Goal: Information Seeking & Learning: Learn about a topic

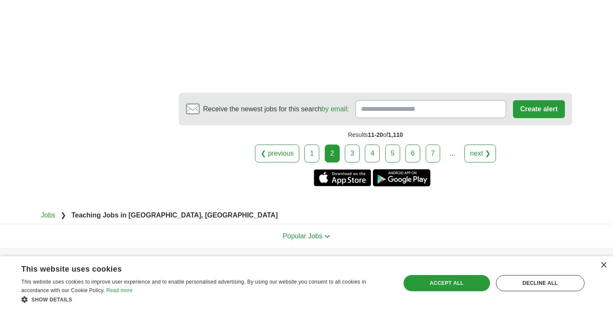
scroll to position [1526, 0]
click at [354, 154] on link "3" at bounding box center [352, 153] width 15 height 18
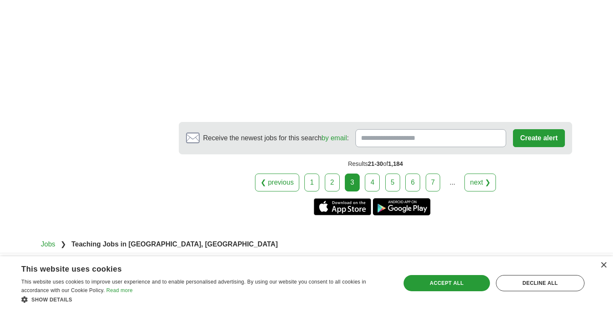
scroll to position [1513, 0]
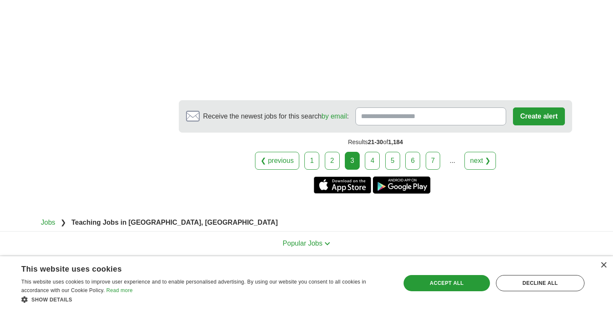
click at [376, 152] on link "4" at bounding box center [372, 161] width 15 height 18
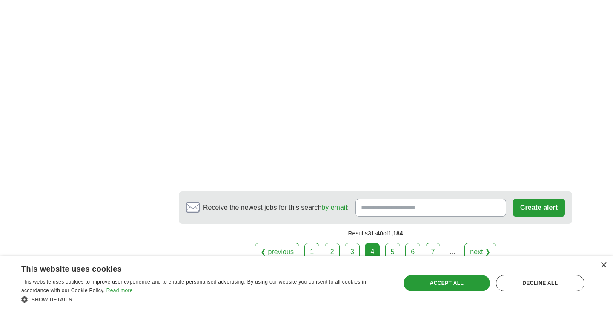
scroll to position [1401, 0]
click at [395, 242] on link "5" at bounding box center [392, 251] width 15 height 18
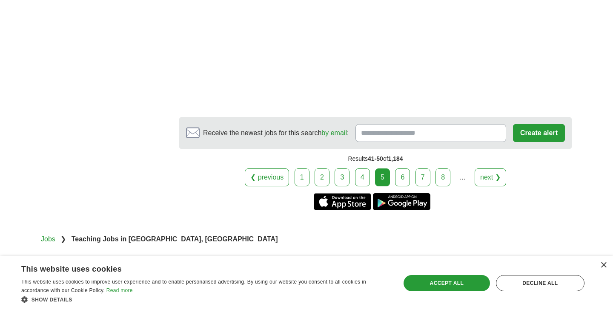
scroll to position [1438, 0]
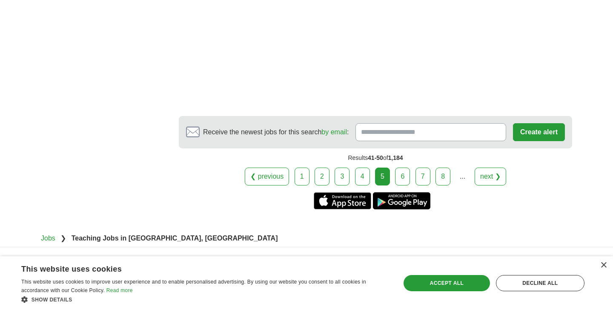
click at [402, 169] on link "6" at bounding box center [402, 176] width 15 height 18
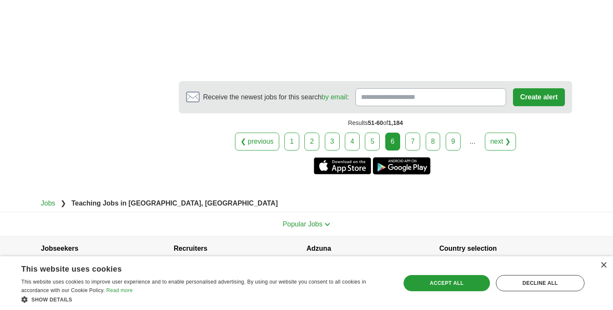
scroll to position [1650, 0]
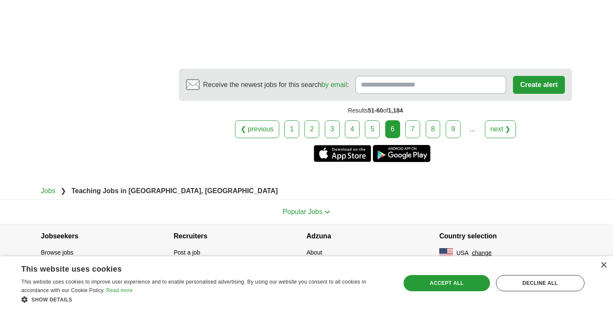
click at [411, 123] on link "7" at bounding box center [412, 129] width 15 height 18
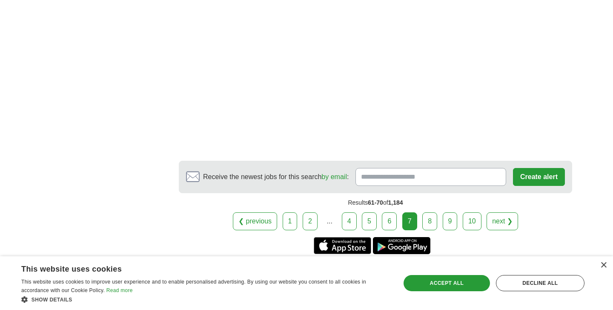
scroll to position [1349, 0]
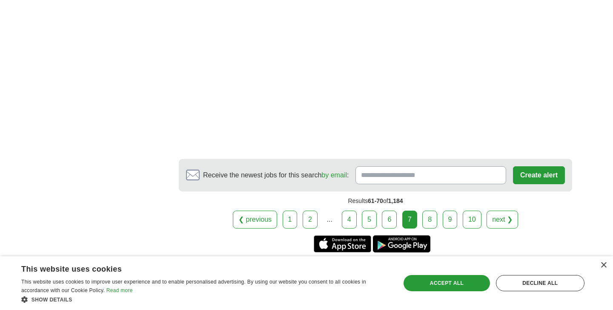
click at [427, 210] on link "8" at bounding box center [429, 219] width 15 height 18
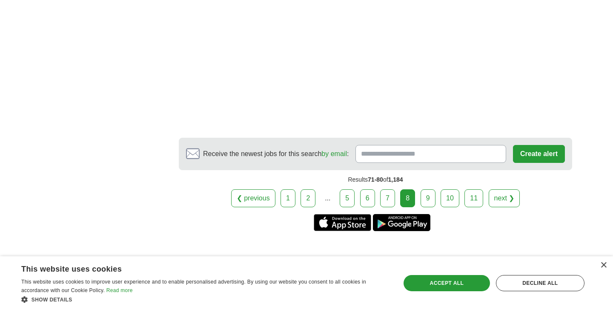
scroll to position [1425, 0]
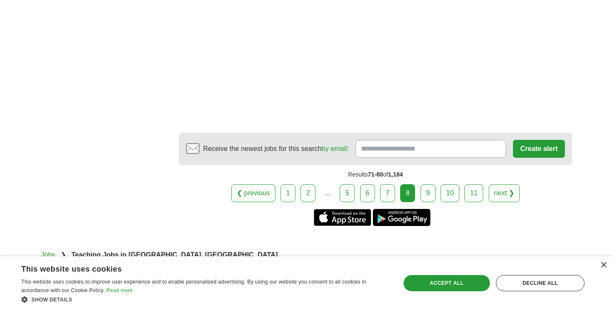
click at [428, 192] on link "9" at bounding box center [428, 193] width 15 height 18
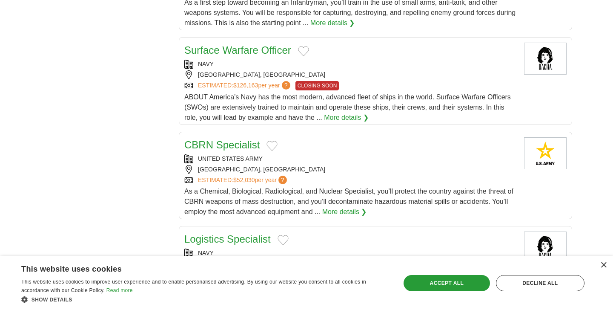
scroll to position [838, 0]
